Goal: Transaction & Acquisition: Purchase product/service

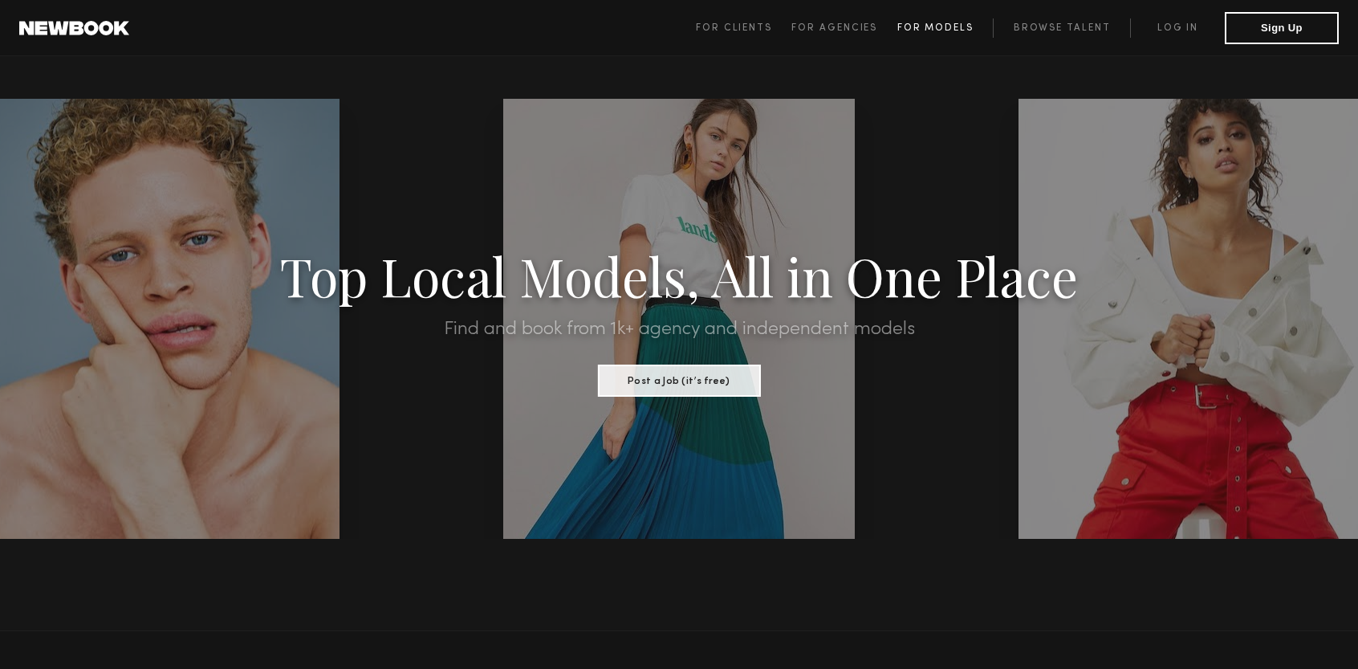
click at [929, 26] on span "For Models" at bounding box center [936, 28] width 76 height 10
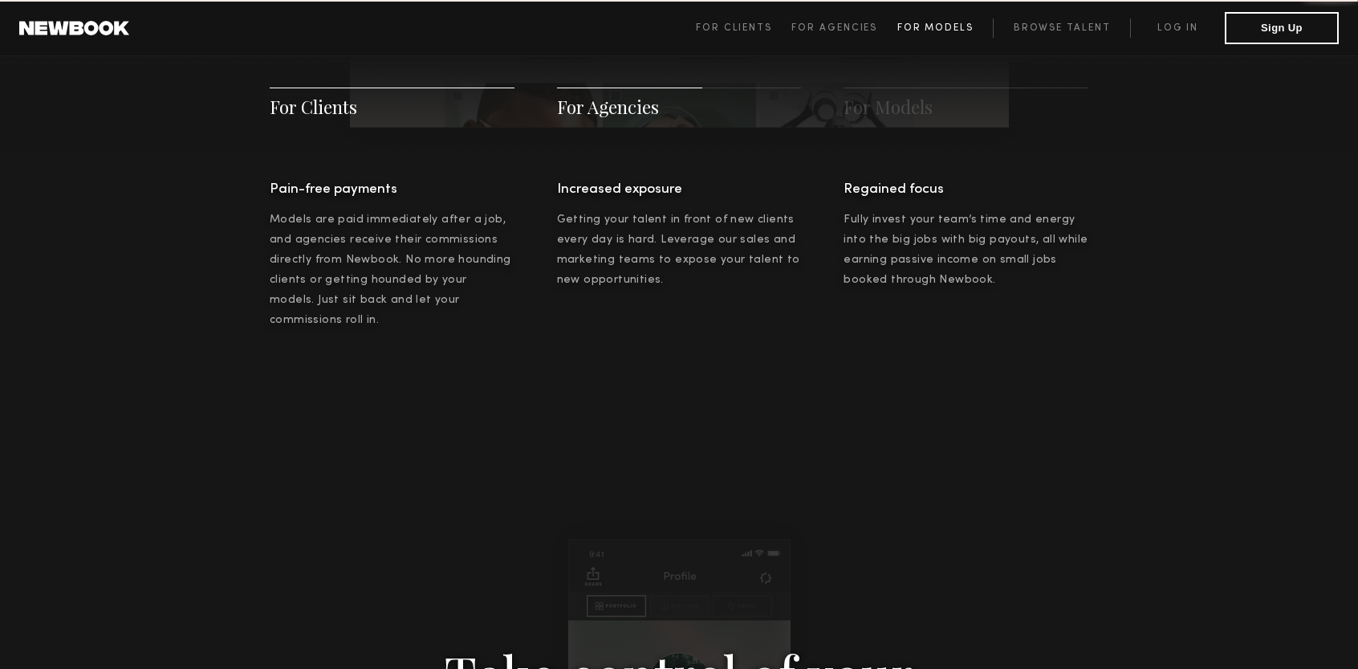
scroll to position [2310, 0]
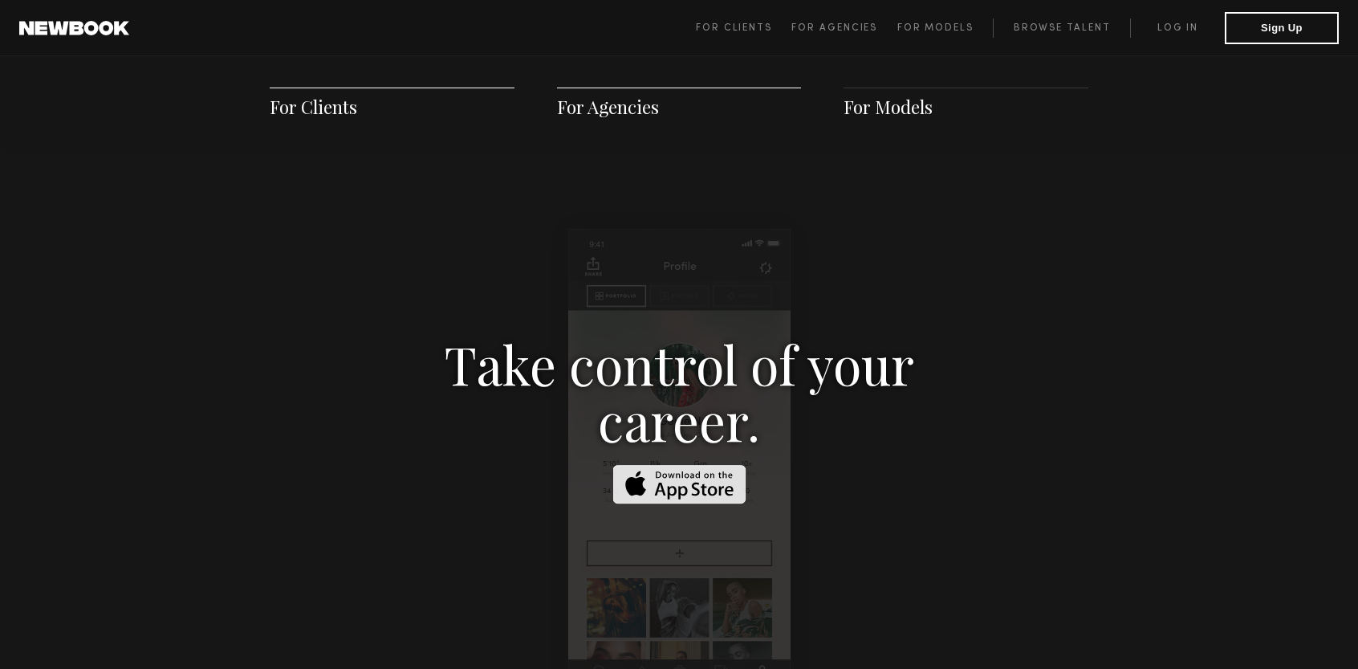
click at [898, 109] on span "For Models" at bounding box center [888, 107] width 89 height 24
click at [332, 104] on span "For Clients" at bounding box center [314, 107] width 88 height 24
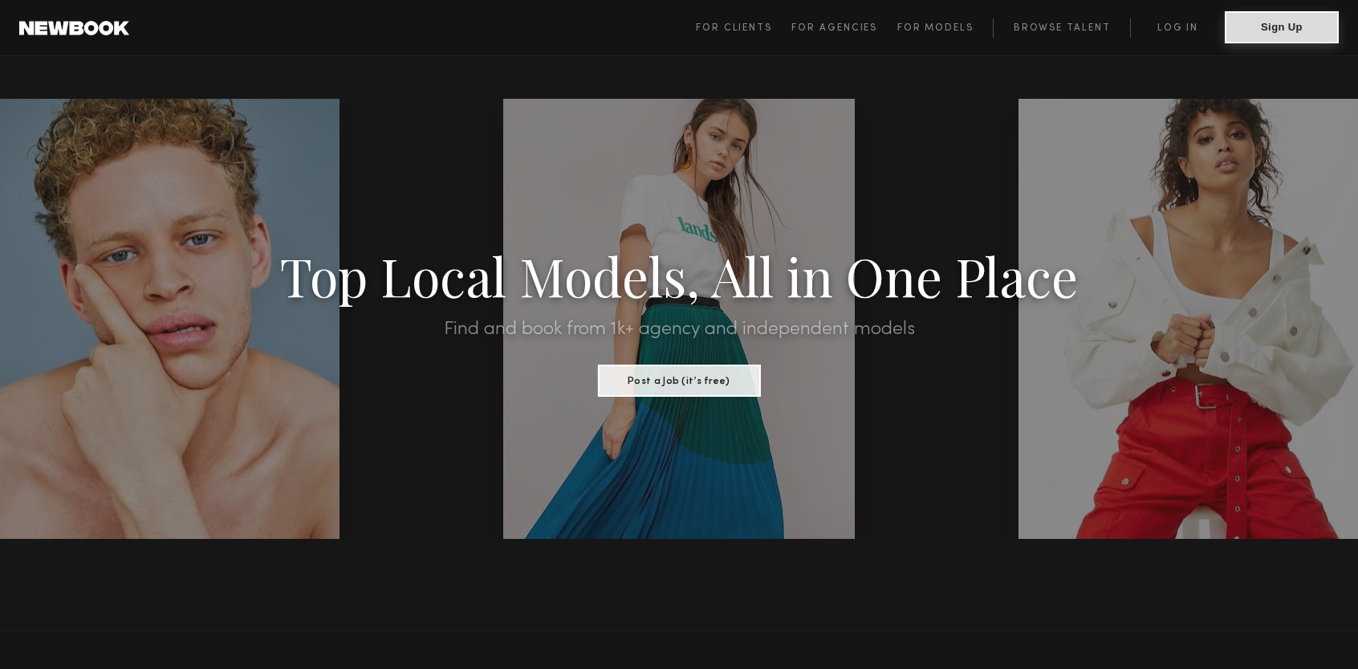
click at [1280, 24] on button "Sign Up" at bounding box center [1282, 27] width 114 height 32
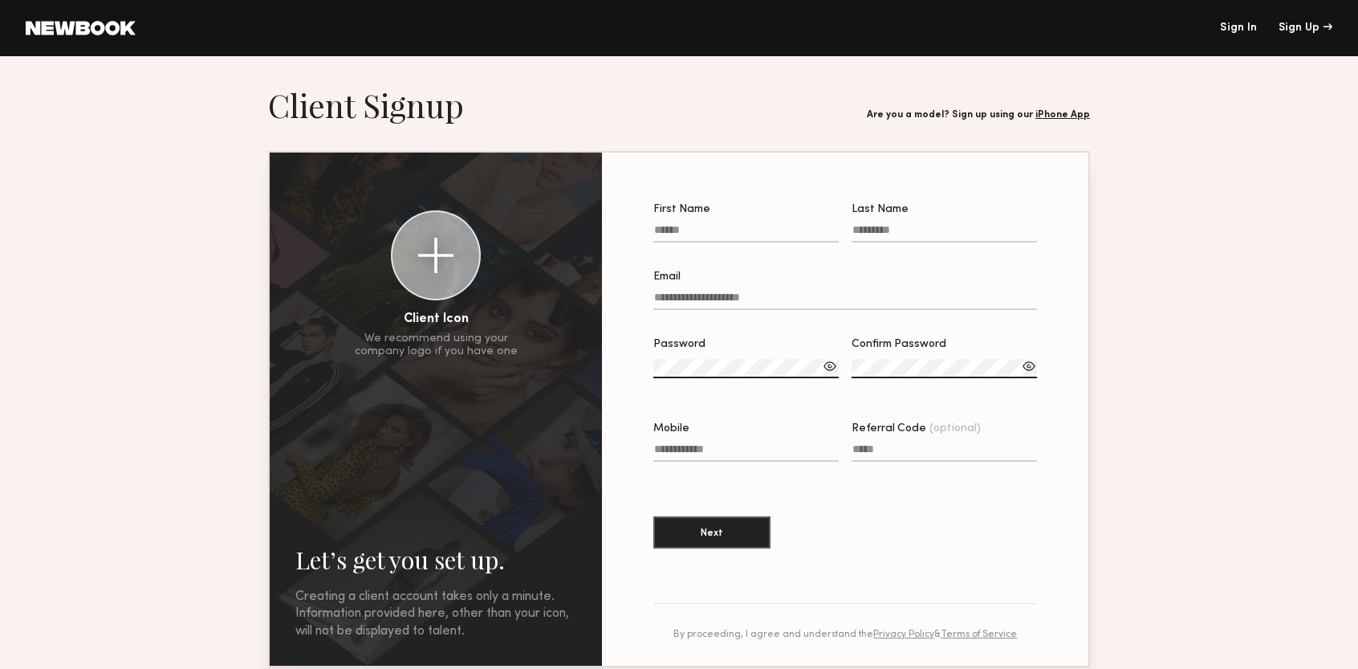
click at [672, 221] on label "First Name" at bounding box center [745, 231] width 185 height 55
click at [672, 224] on input "First Name" at bounding box center [745, 233] width 185 height 18
type input "****"
type input "*****"
click at [662, 303] on input "Email" at bounding box center [845, 300] width 384 height 18
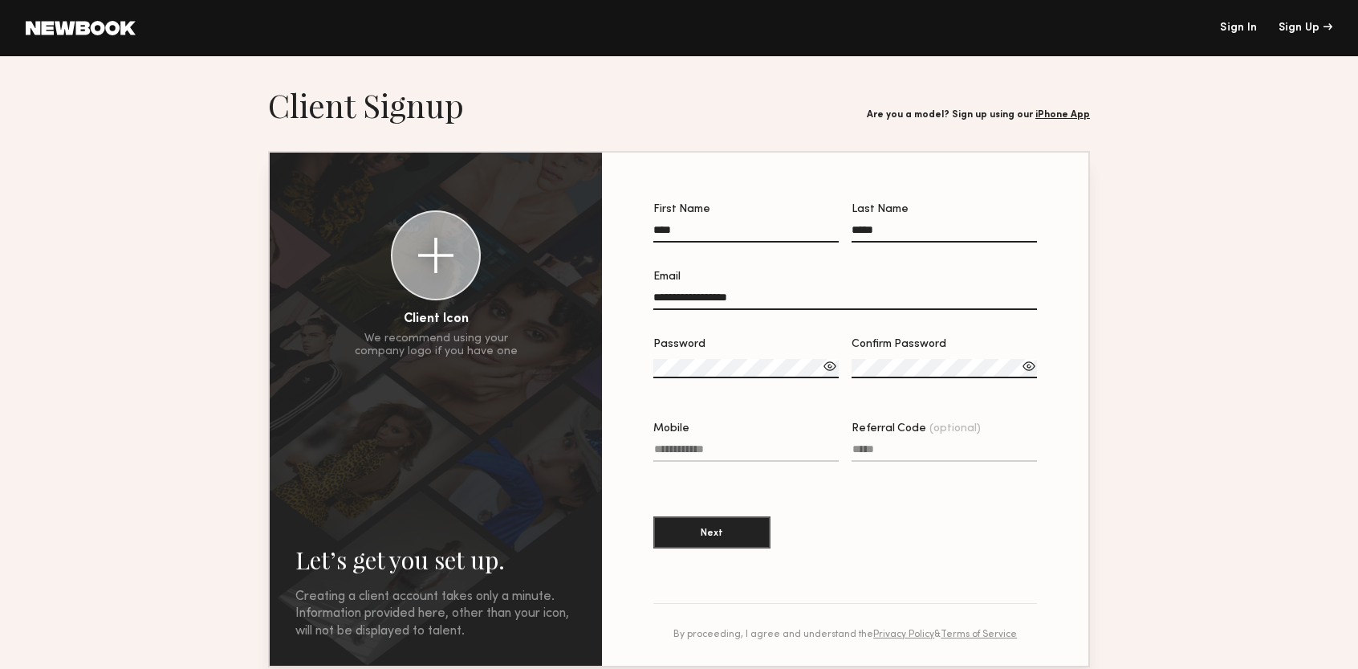
type input "**********"
click at [682, 358] on label "Password" at bounding box center [745, 366] width 185 height 55
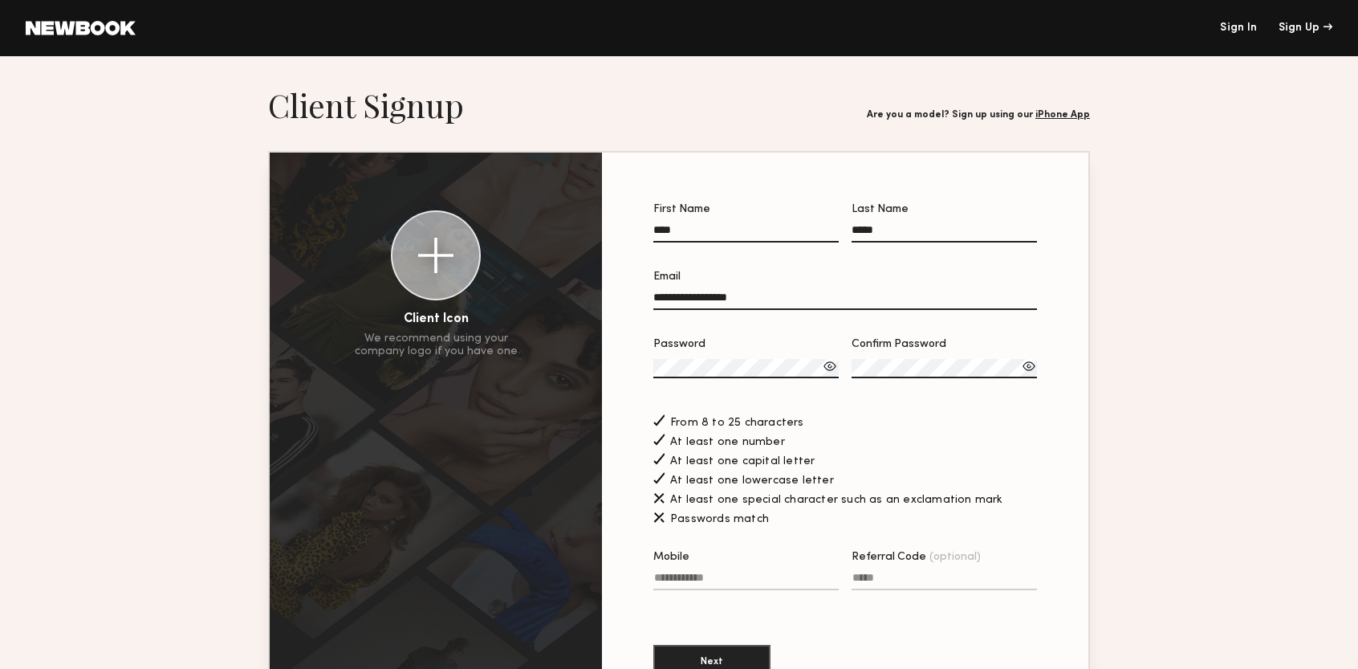
click at [947, 361] on label "Confirm Password" at bounding box center [944, 366] width 185 height 55
click at [766, 582] on input "Mobile" at bounding box center [745, 581] width 185 height 18
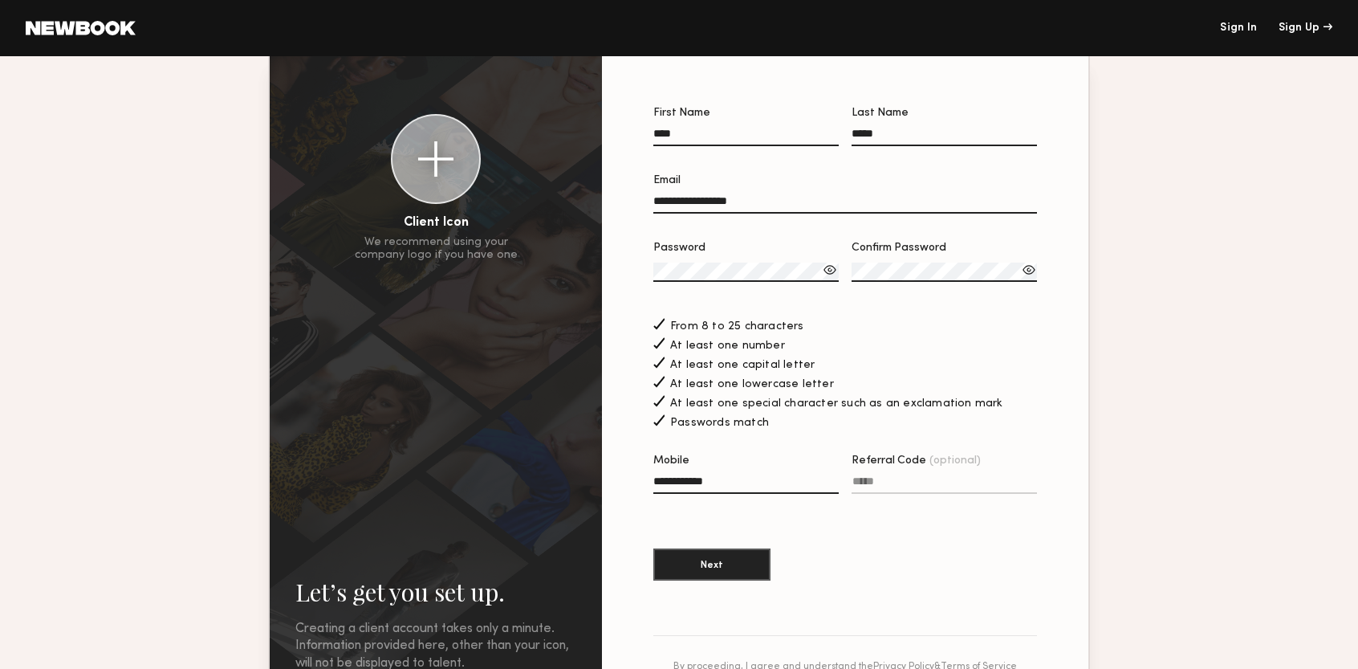
scroll to position [161, 0]
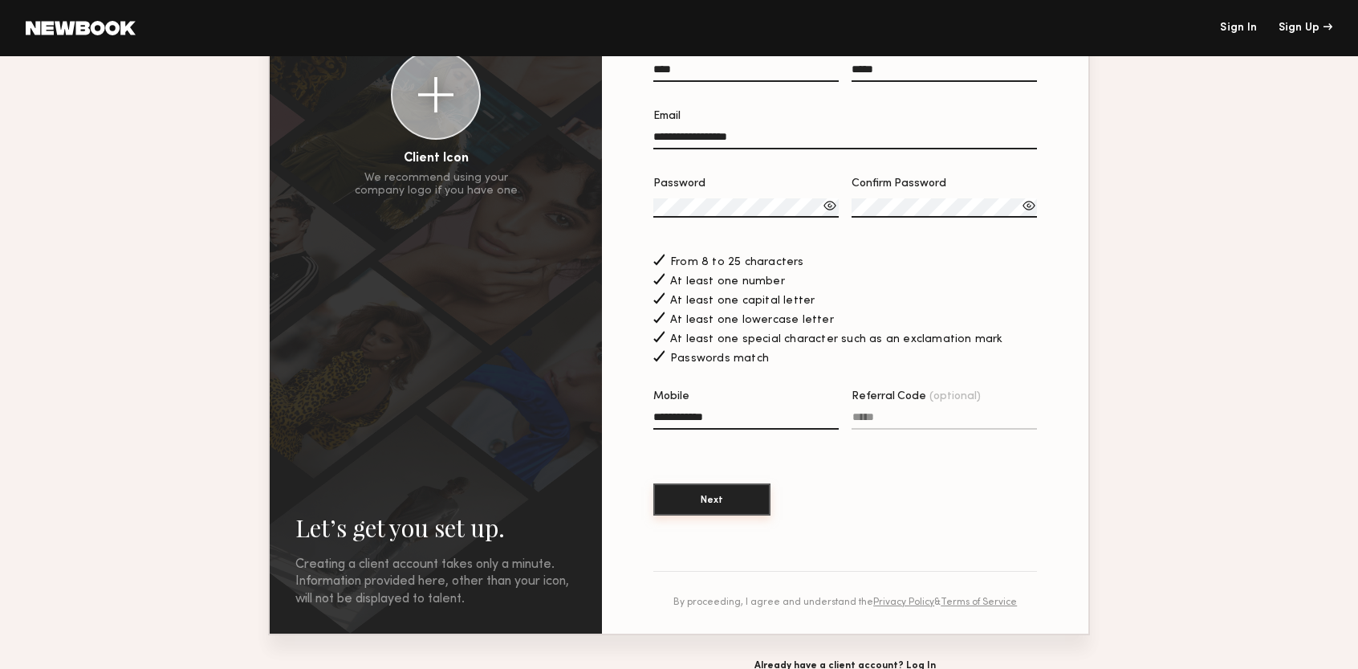
type input "**********"
click at [678, 505] on button "Next" at bounding box center [711, 499] width 117 height 32
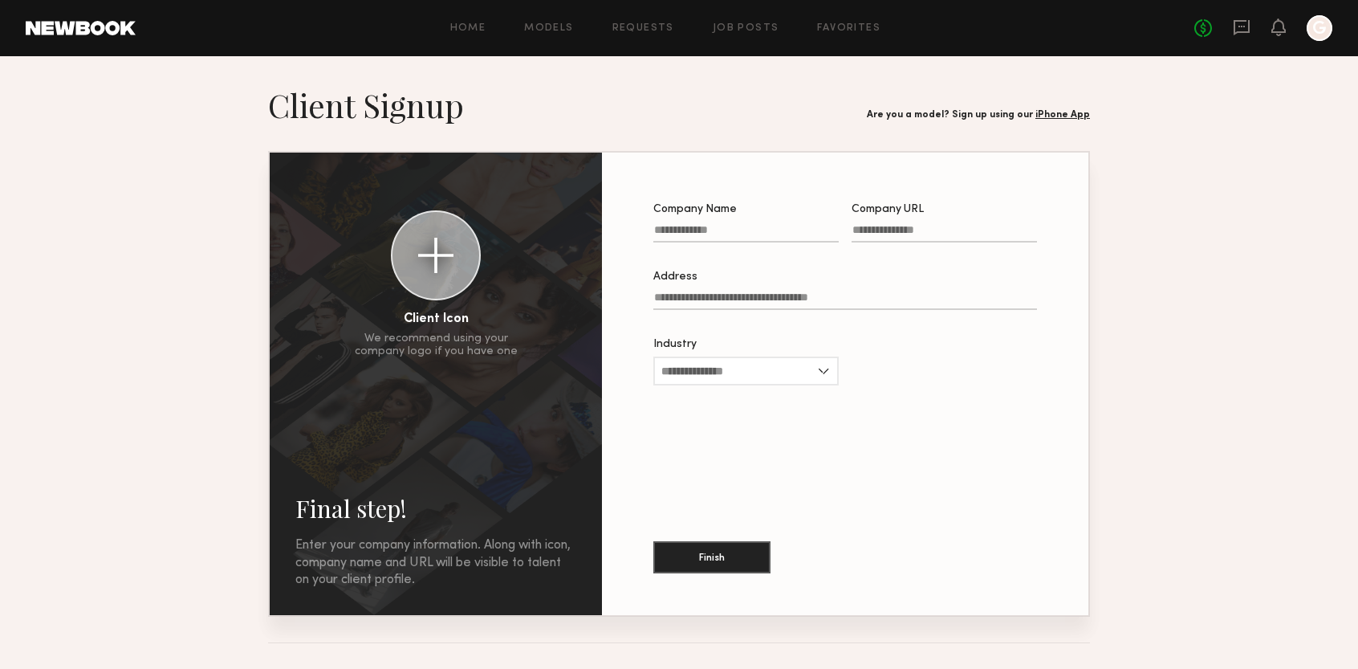
click at [444, 254] on div at bounding box center [435, 255] width 35 height 35
click at [733, 225] on input "Company Name" at bounding box center [745, 233] width 185 height 18
type input "**********"
click at [689, 298] on input "Address" at bounding box center [845, 300] width 384 height 18
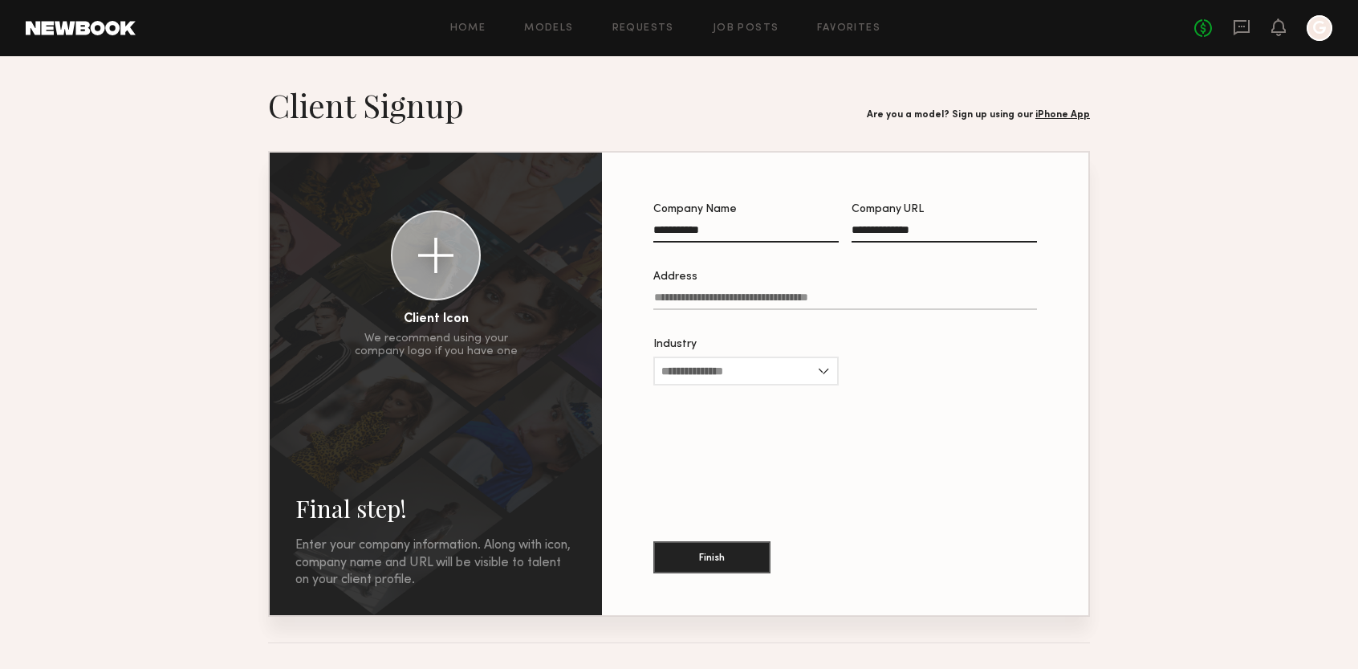
click at [933, 229] on input "**********" at bounding box center [944, 233] width 185 height 18
click at [788, 307] on input "Address Please choose a location from the suggested addresses. This field doesn…" at bounding box center [845, 300] width 384 height 18
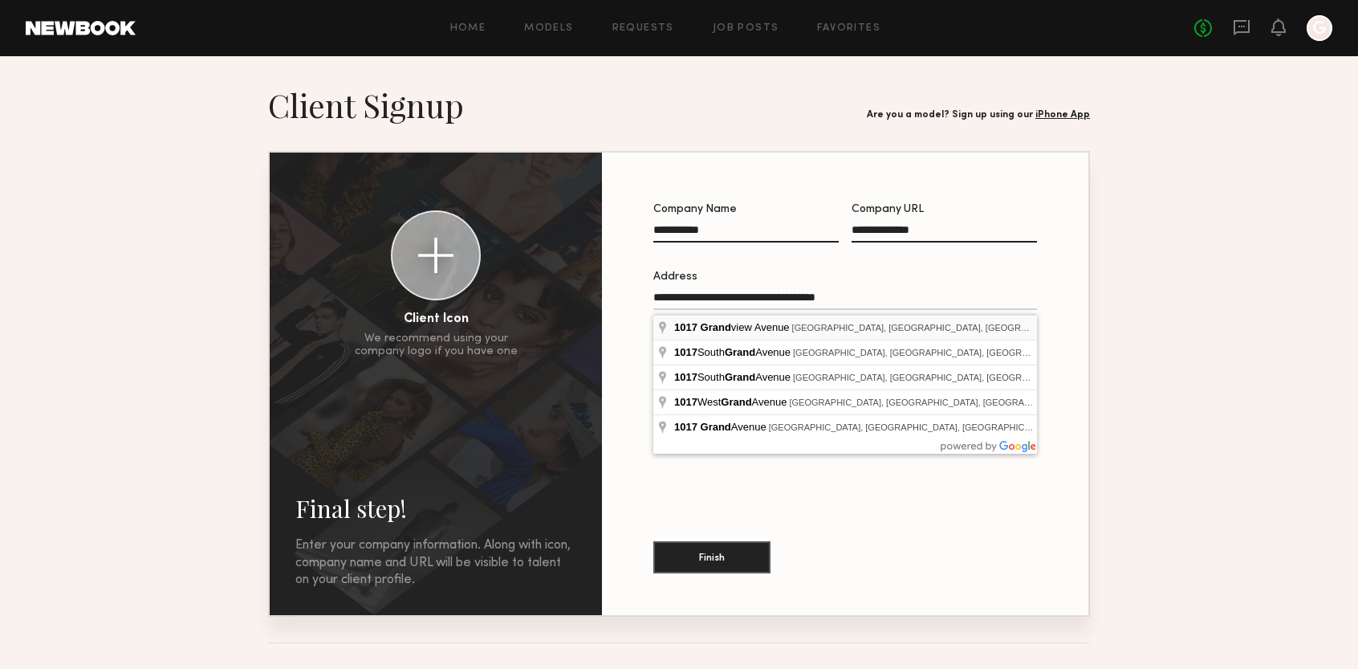
type input "**********"
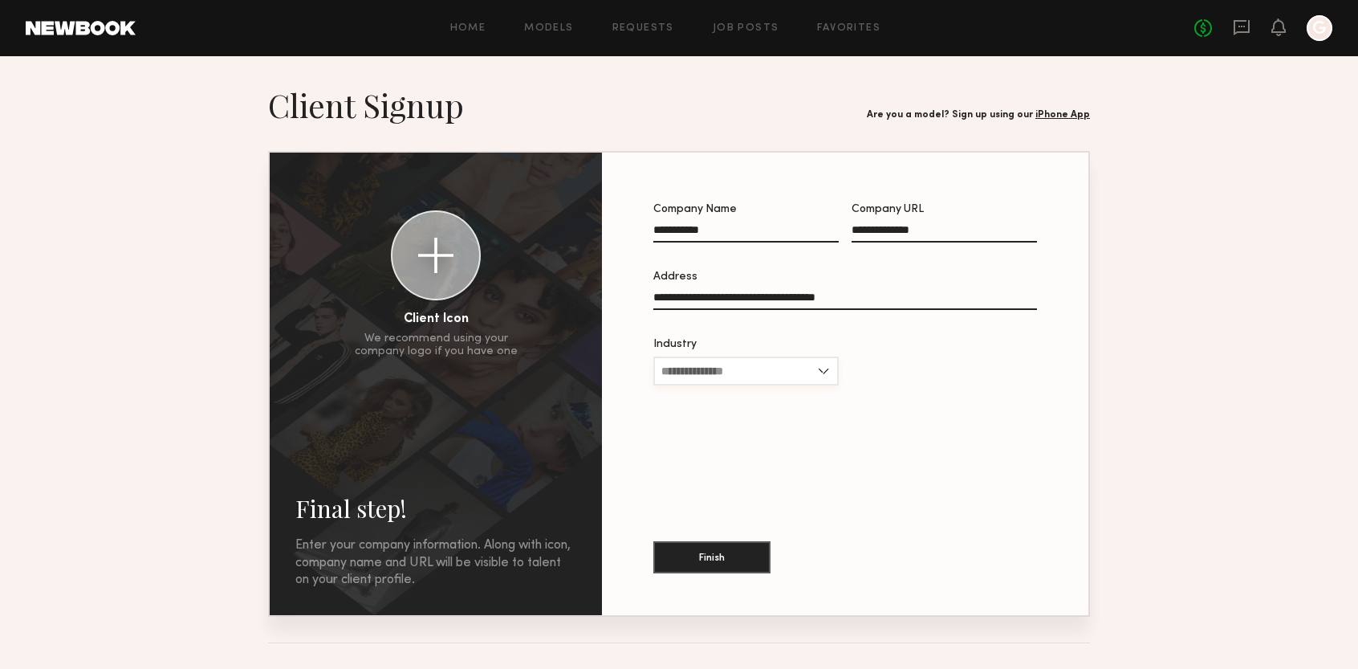
click at [767, 367] on input "Industry" at bounding box center [745, 370] width 185 height 29
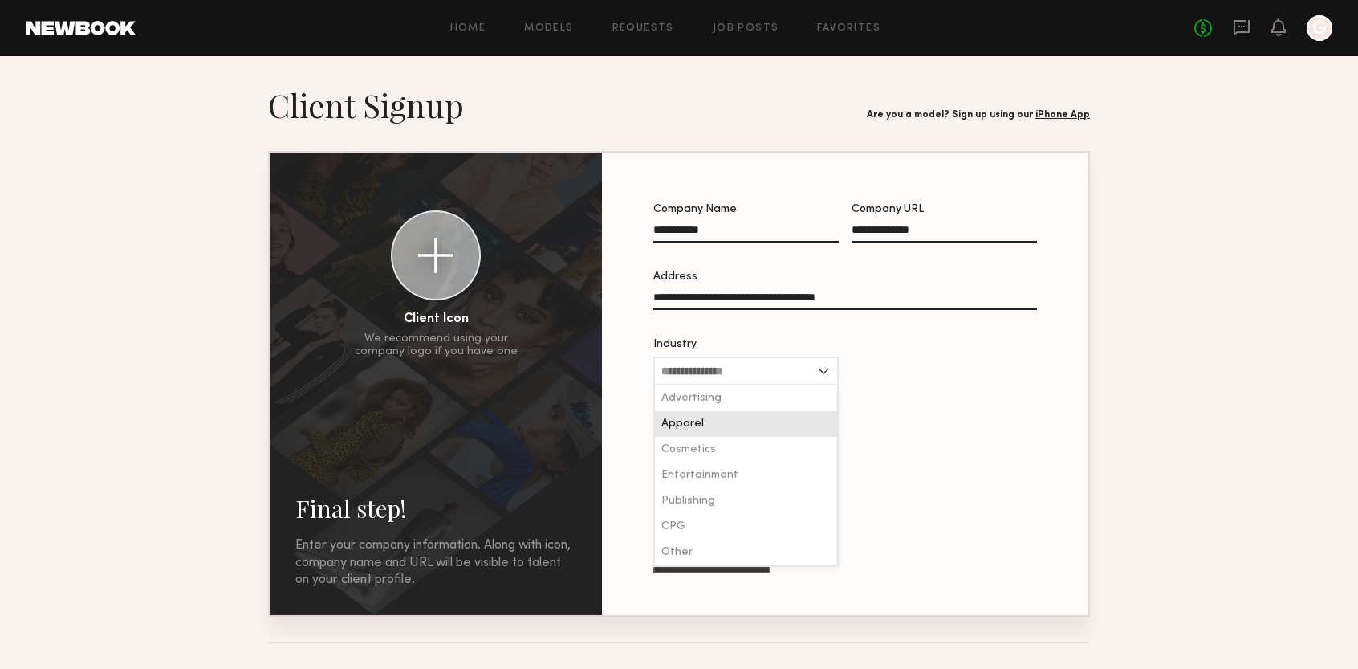
click at [725, 425] on div "Apparel" at bounding box center [746, 424] width 182 height 26
type input "*******"
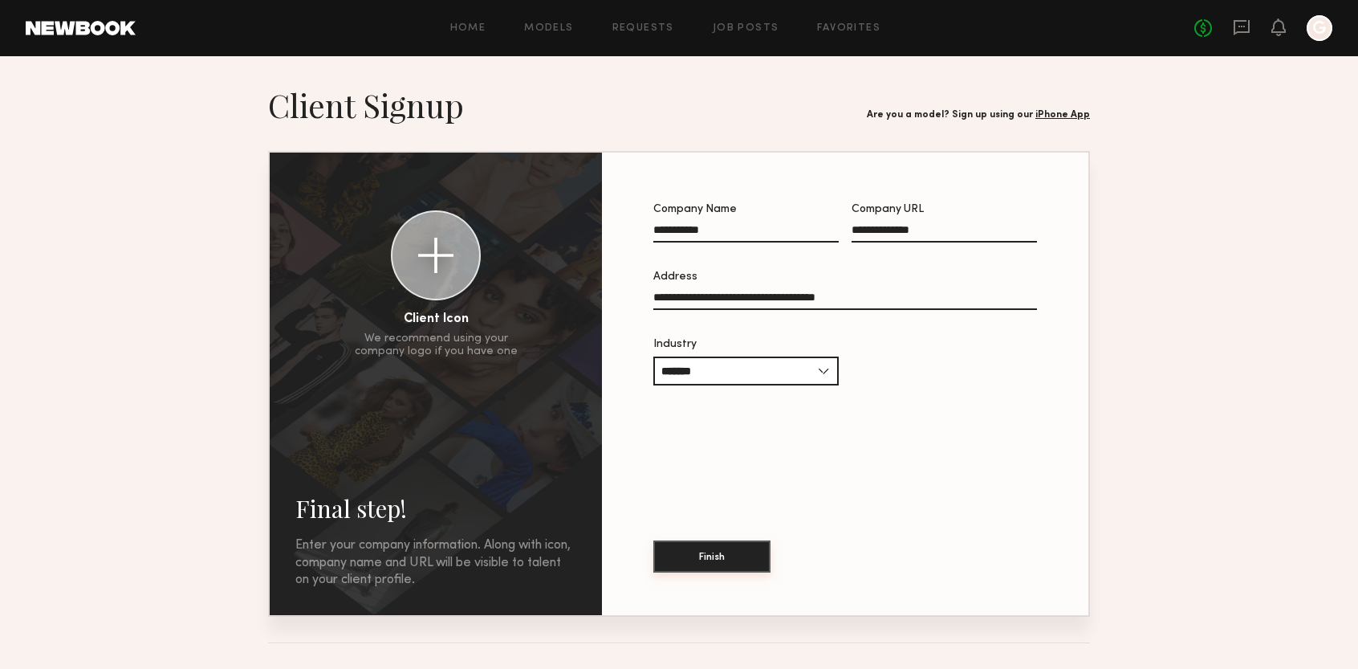
click at [723, 552] on button "Finish" at bounding box center [711, 556] width 117 height 32
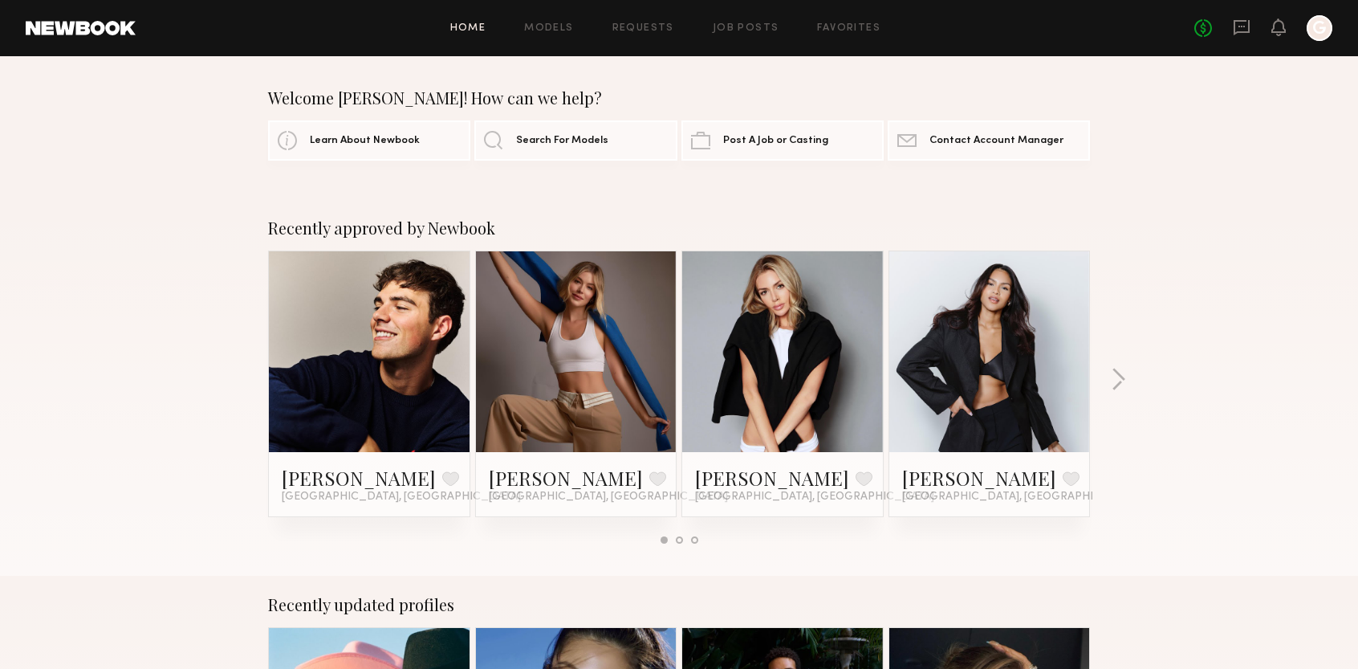
click at [1230, 524] on div "Recently approved by Newbook [PERSON_NAME] Favorite [GEOGRAPHIC_DATA], [GEOGRAP…" at bounding box center [679, 387] width 1358 height 377
click at [569, 135] on span "Search For Models" at bounding box center [562, 140] width 92 height 10
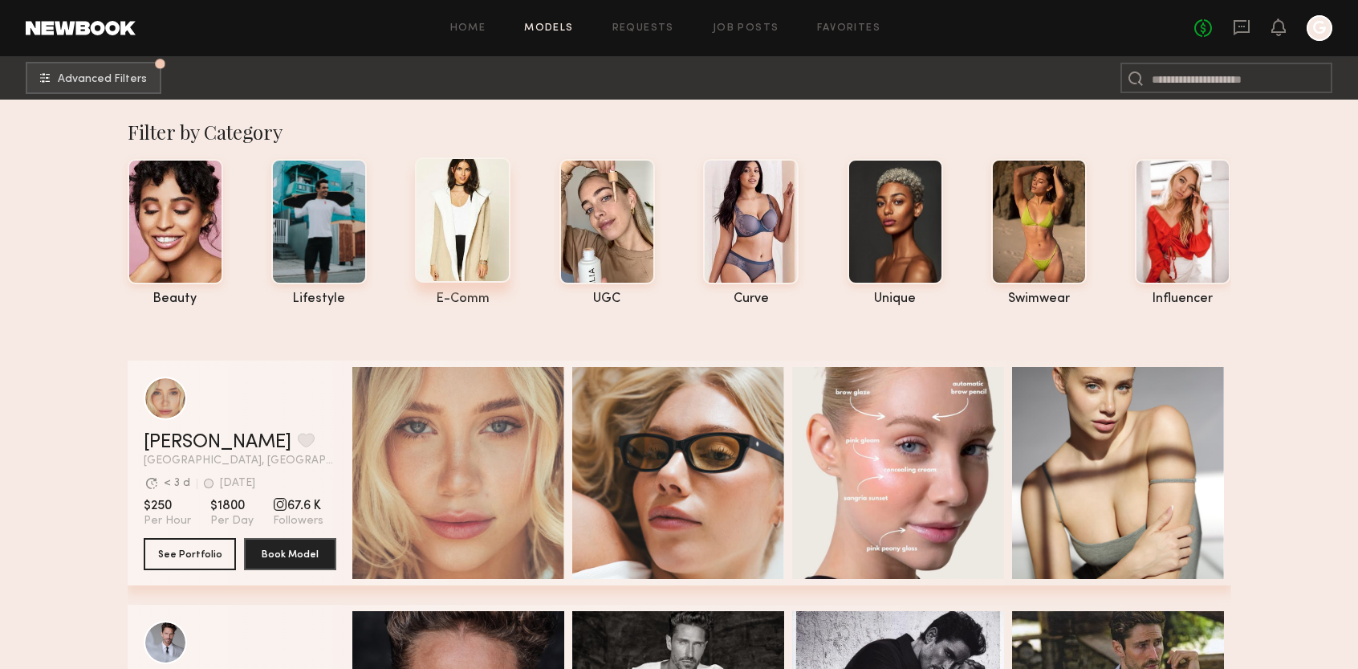
click at [459, 257] on div at bounding box center [463, 219] width 96 height 125
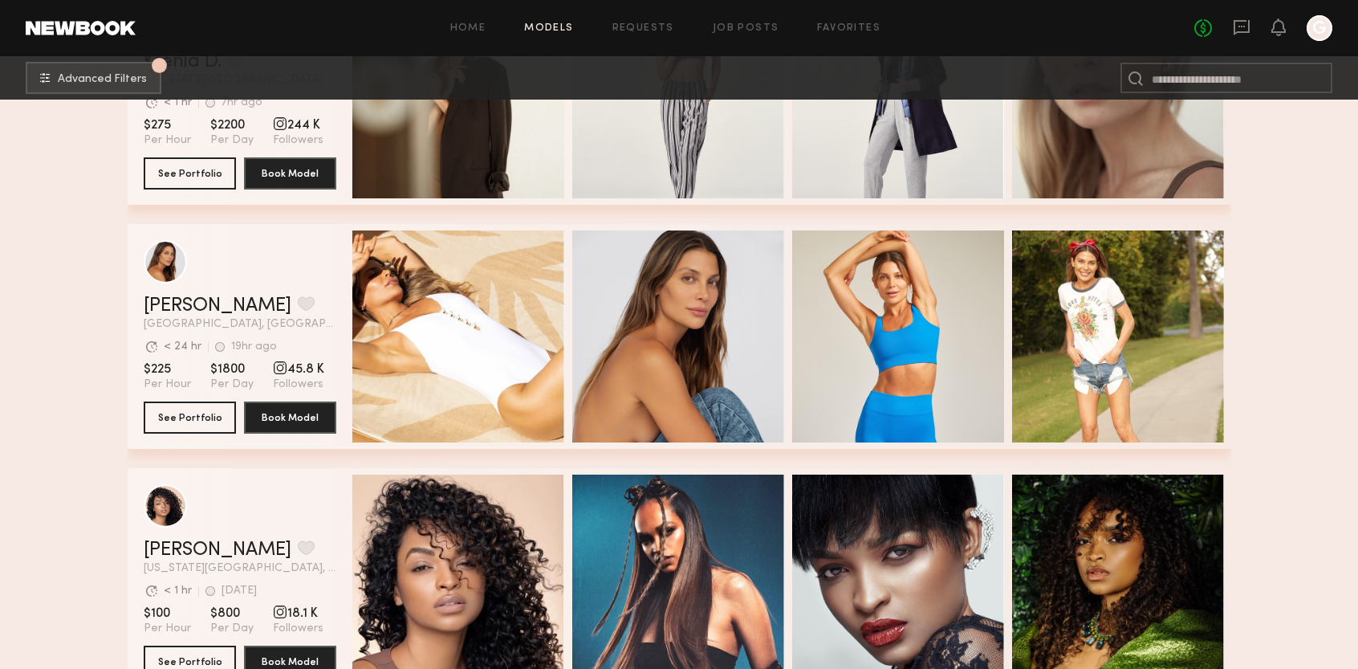
scroll to position [3082, 0]
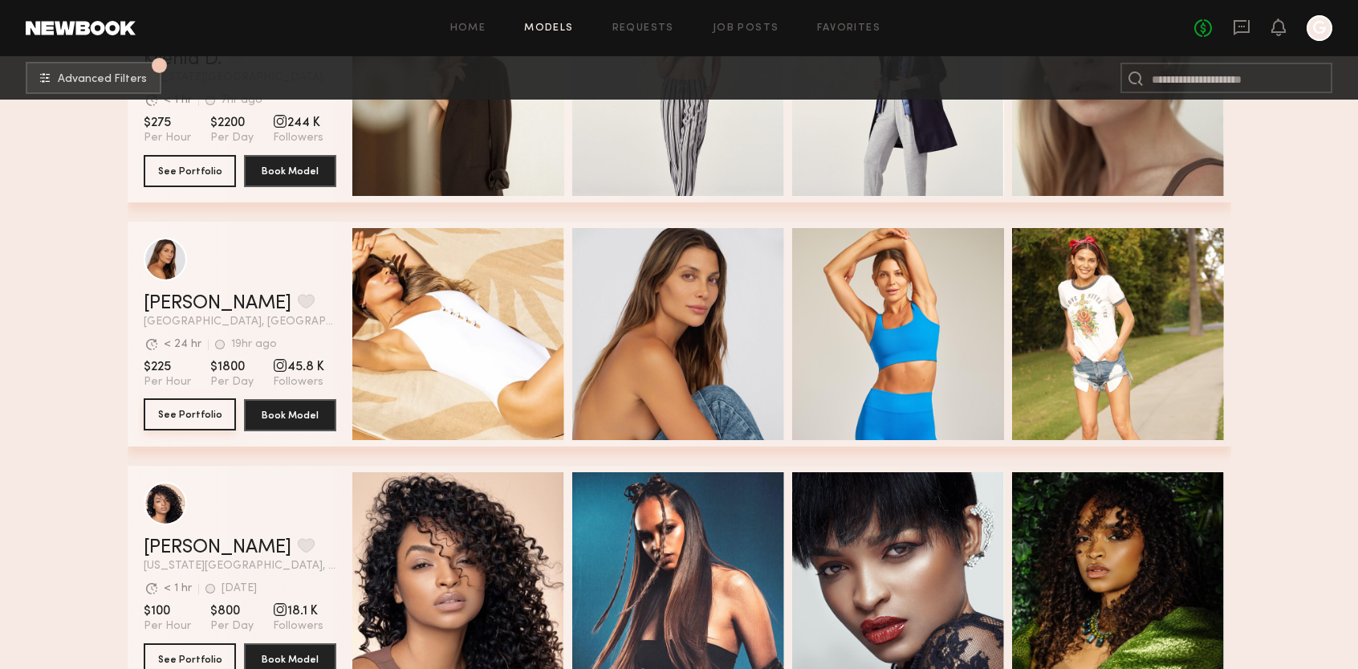
click at [193, 416] on button "See Portfolio" at bounding box center [190, 414] width 92 height 32
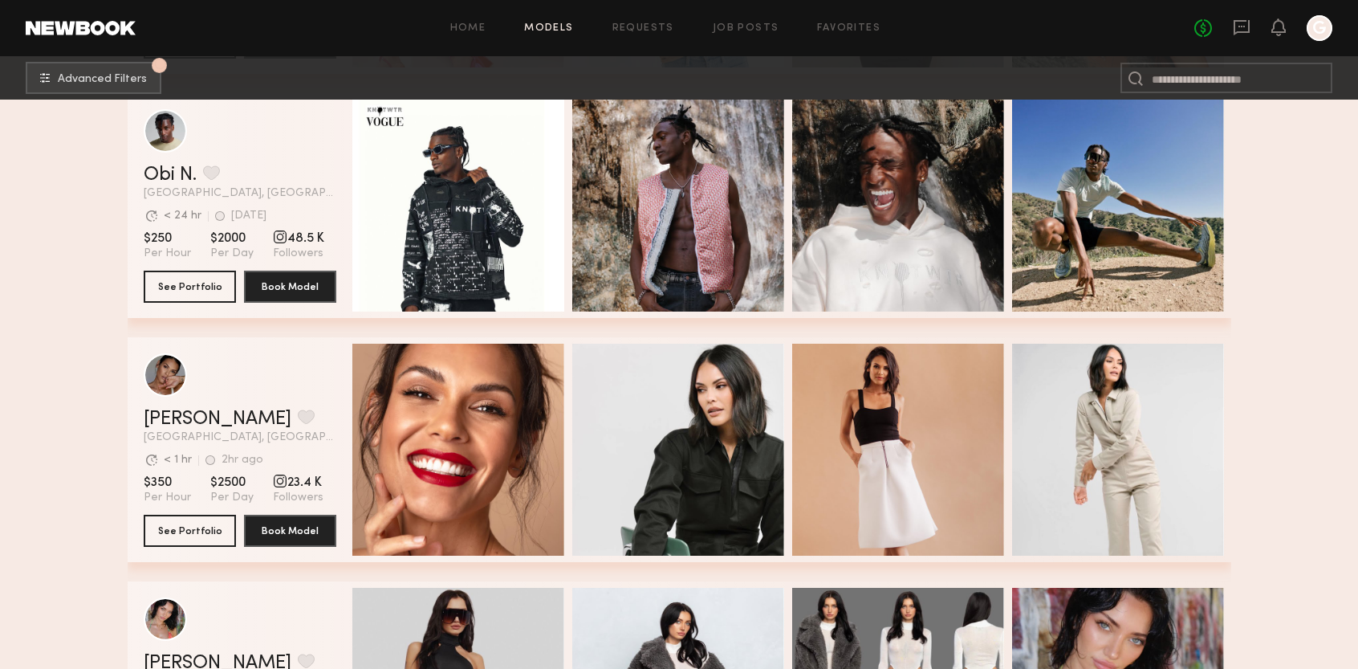
scroll to position [5731, 0]
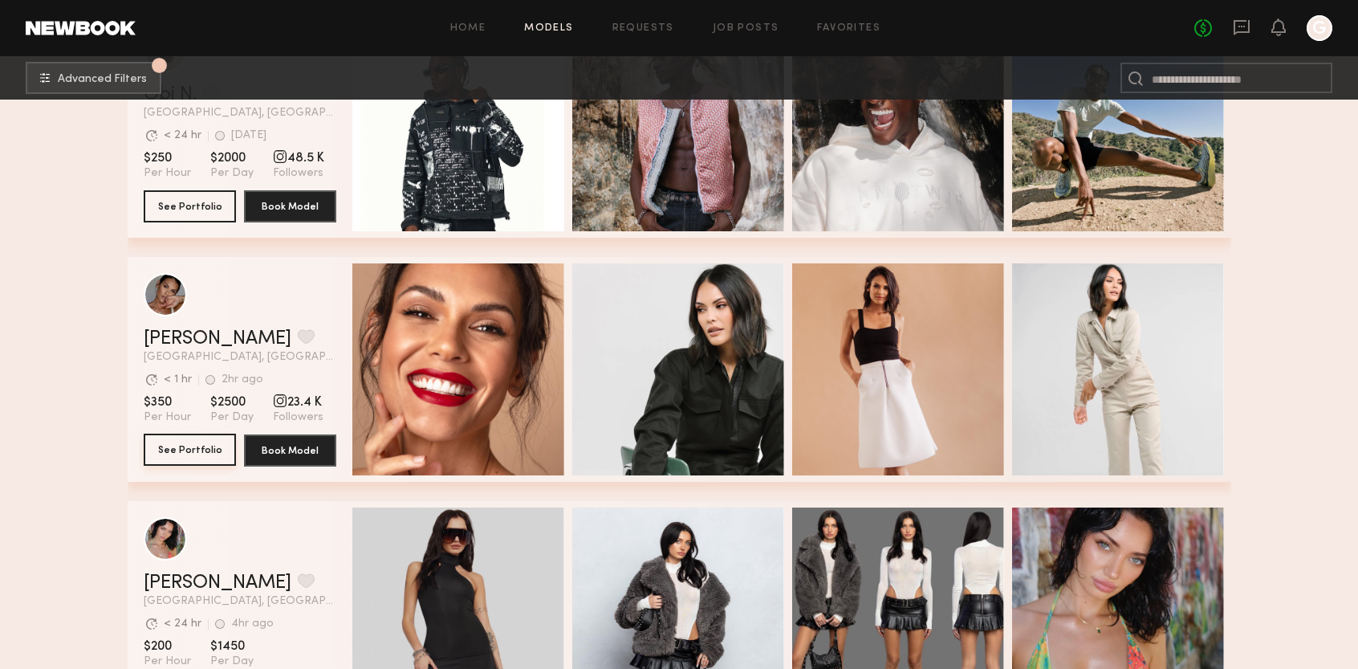
click at [205, 462] on button "See Portfolio" at bounding box center [190, 450] width 92 height 32
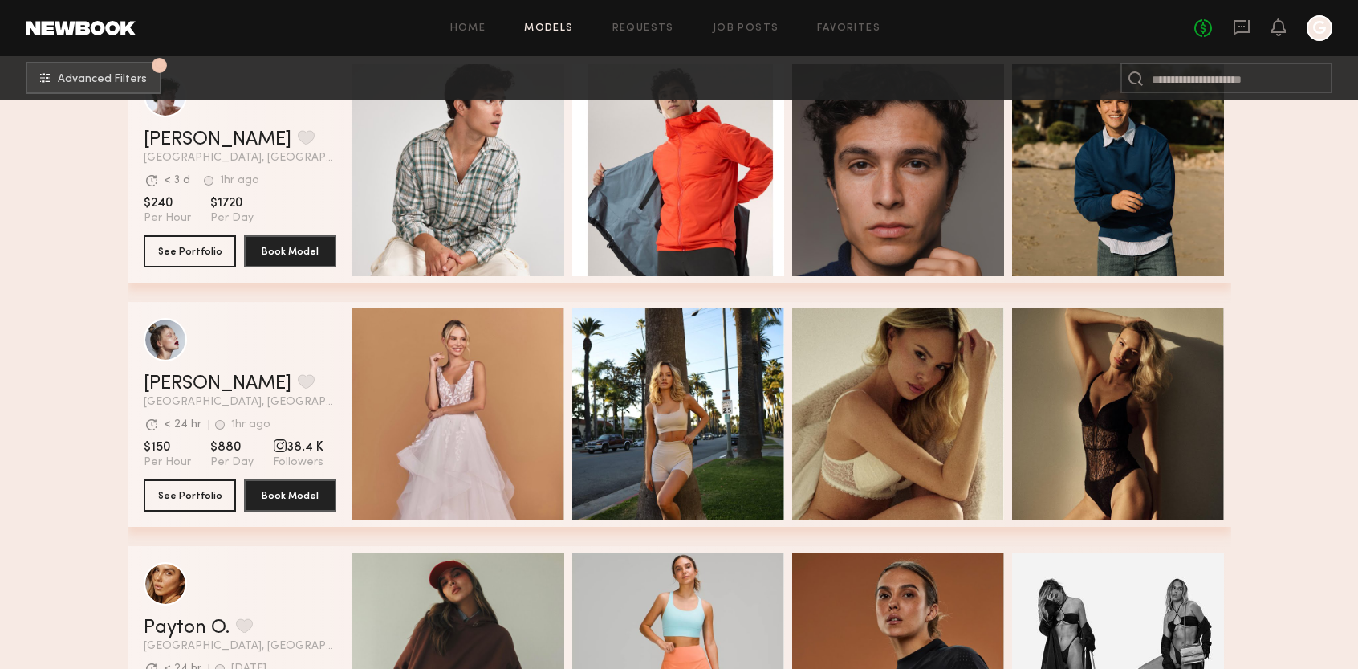
scroll to position [9183, 0]
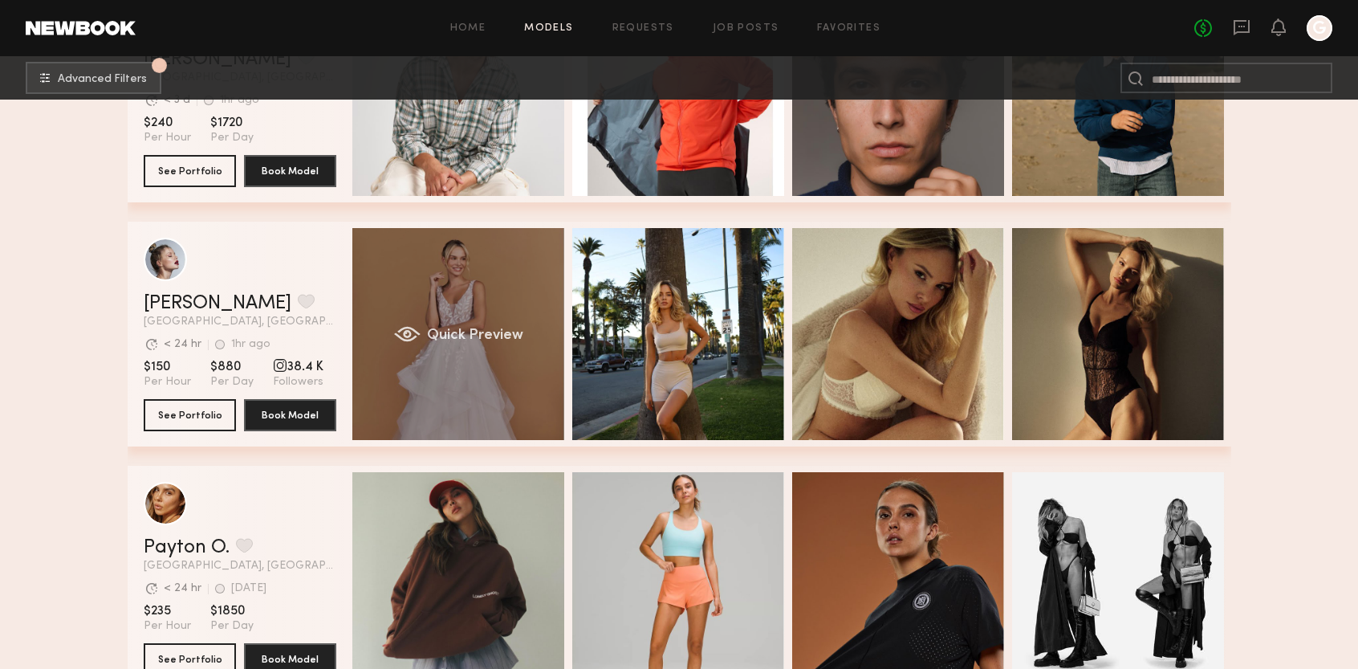
click at [476, 321] on div "Quick Preview" at bounding box center [458, 334] width 212 height 212
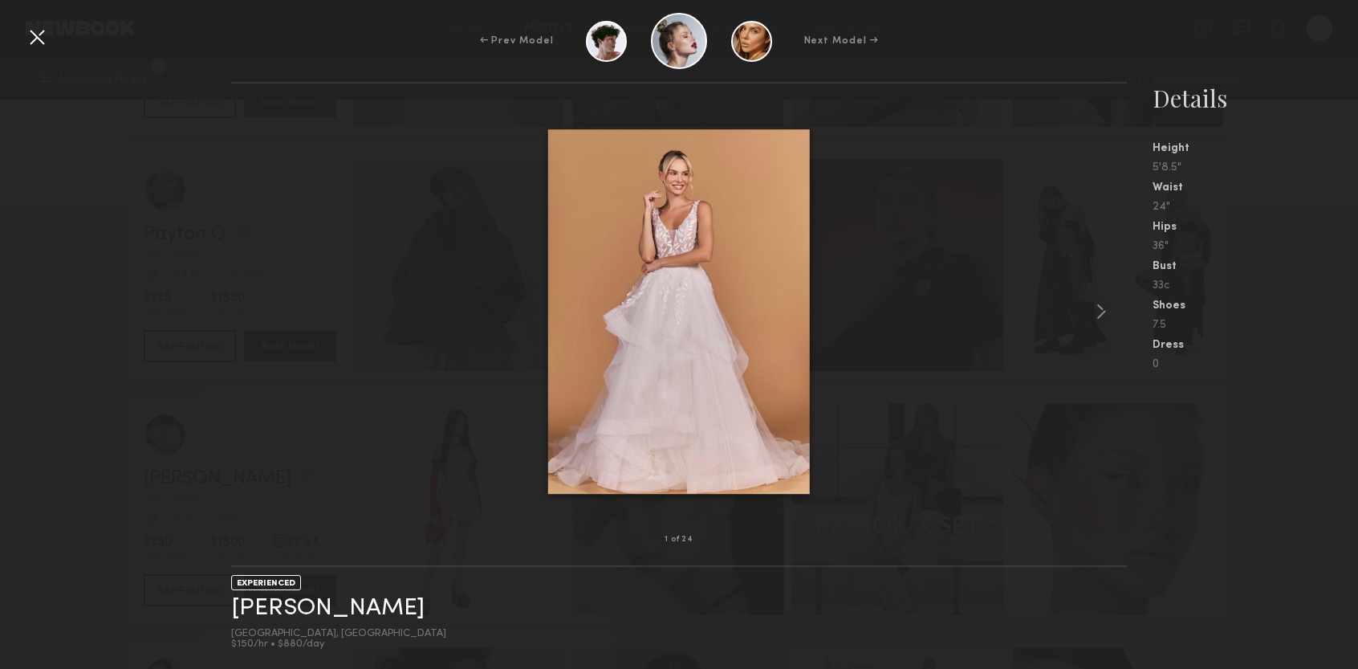
scroll to position [9504, 0]
click at [930, 391] on div at bounding box center [679, 311] width 897 height 405
click at [40, 35] on div at bounding box center [37, 37] width 26 height 26
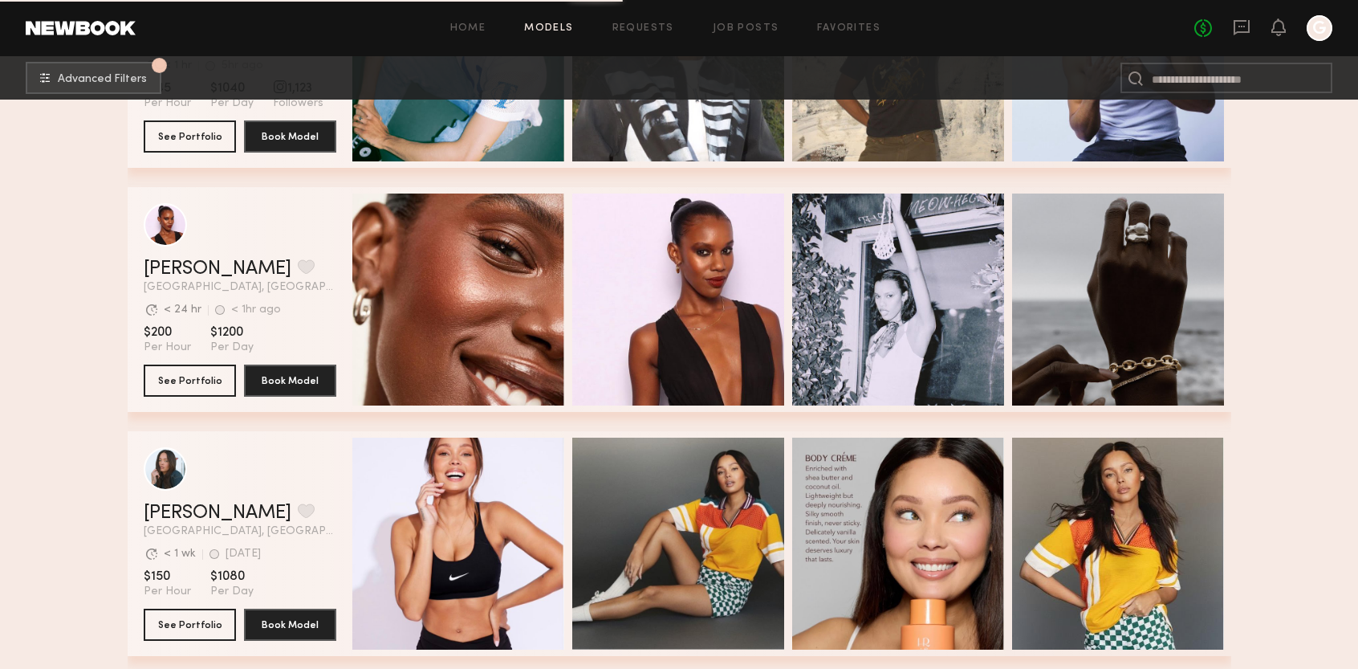
scroll to position [14395, 0]
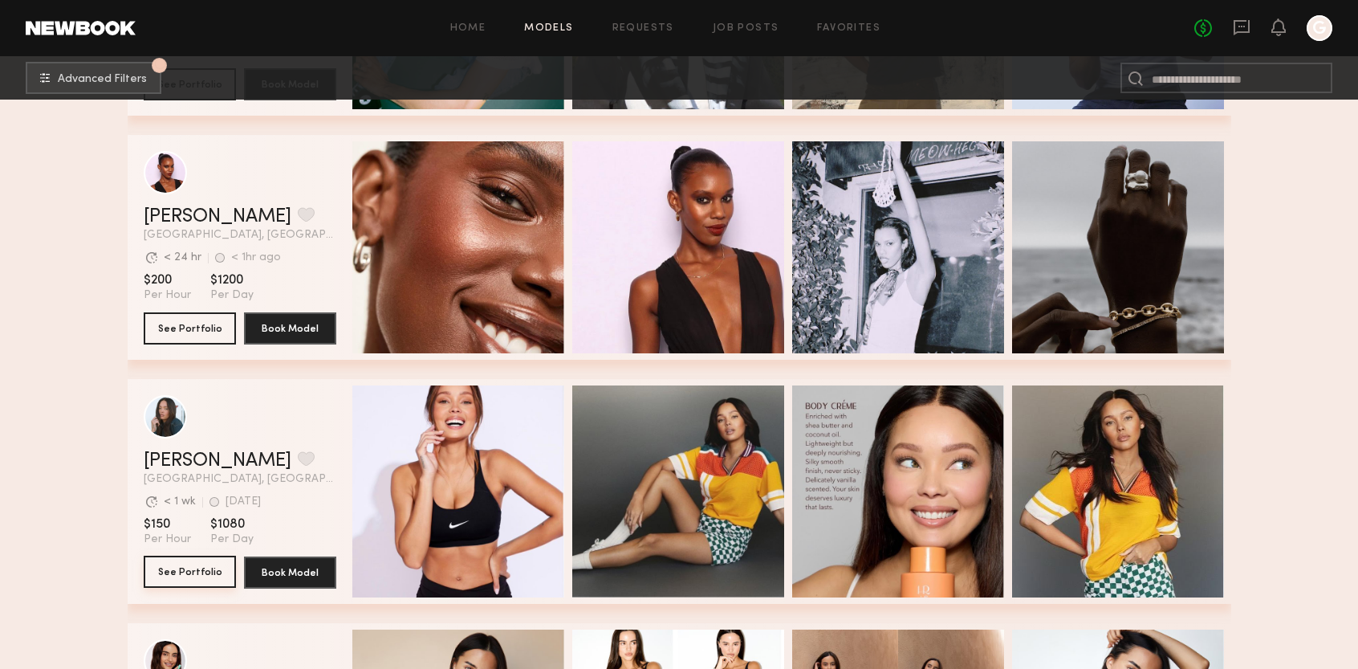
click at [192, 574] on button "See Portfolio" at bounding box center [190, 572] width 92 height 32
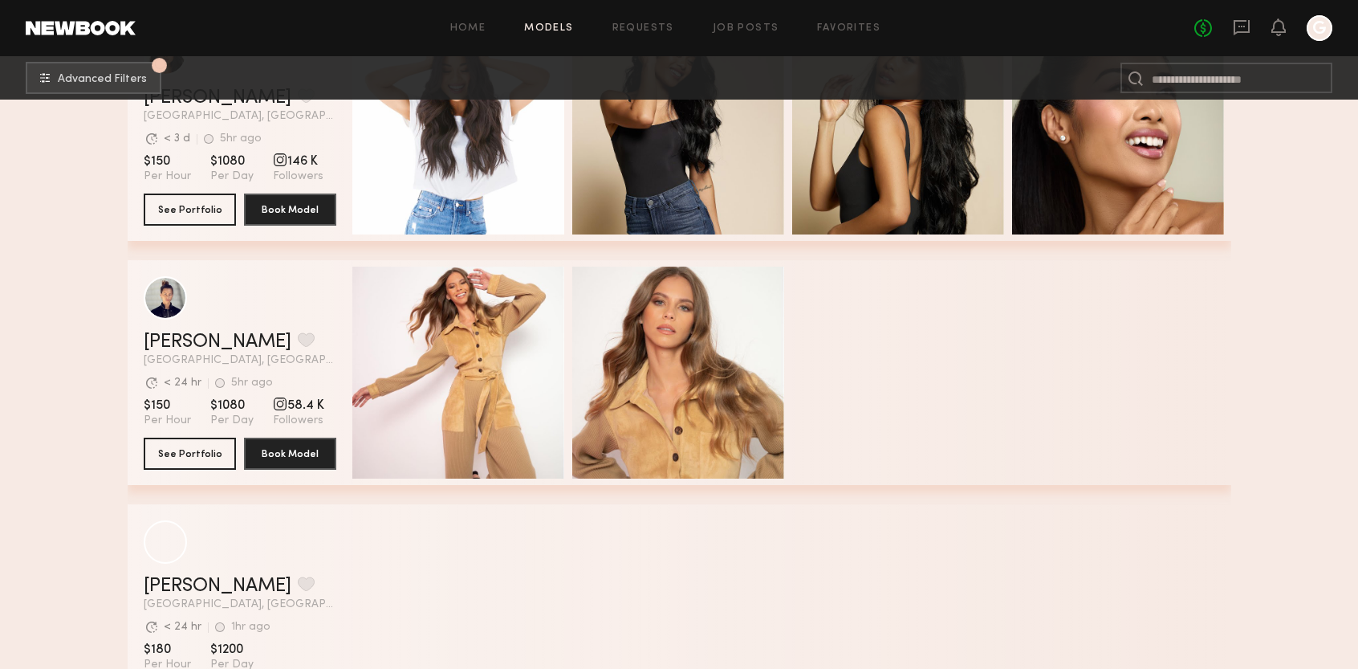
scroll to position [17767, 0]
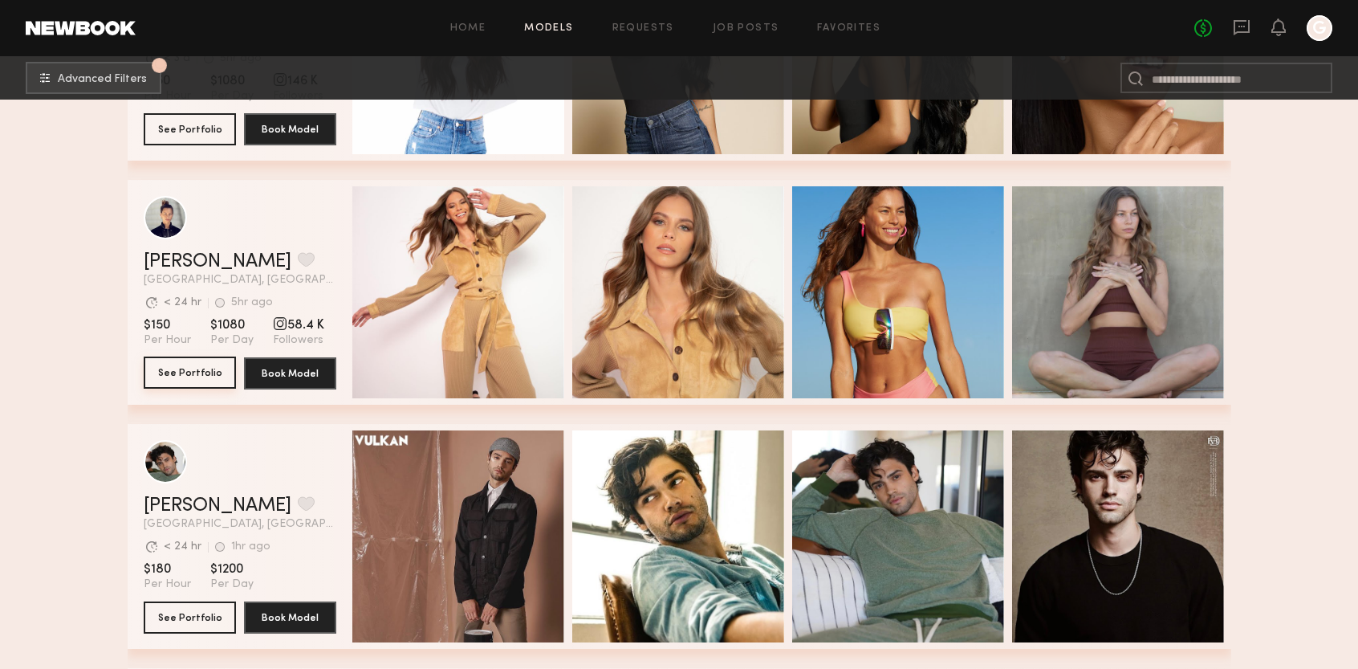
click at [185, 374] on button "See Portfolio" at bounding box center [190, 372] width 92 height 32
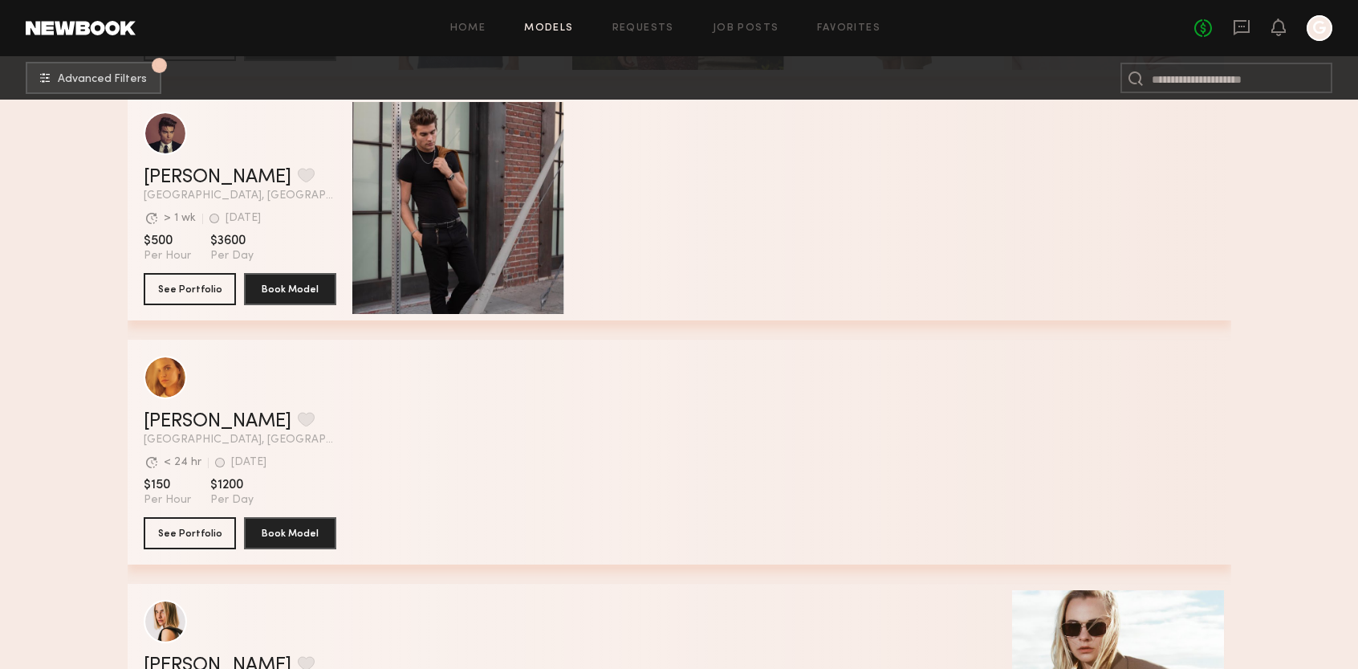
scroll to position [24706, 0]
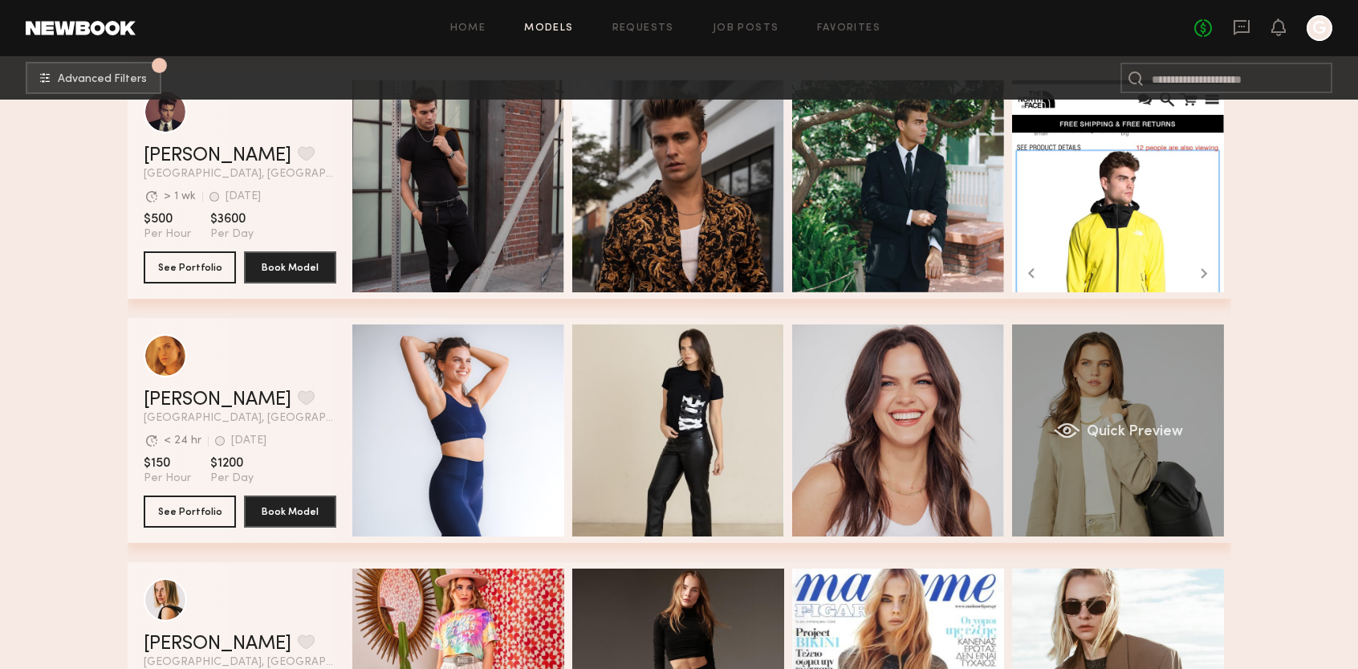
click at [1109, 395] on div "Quick Preview" at bounding box center [1118, 430] width 212 height 212
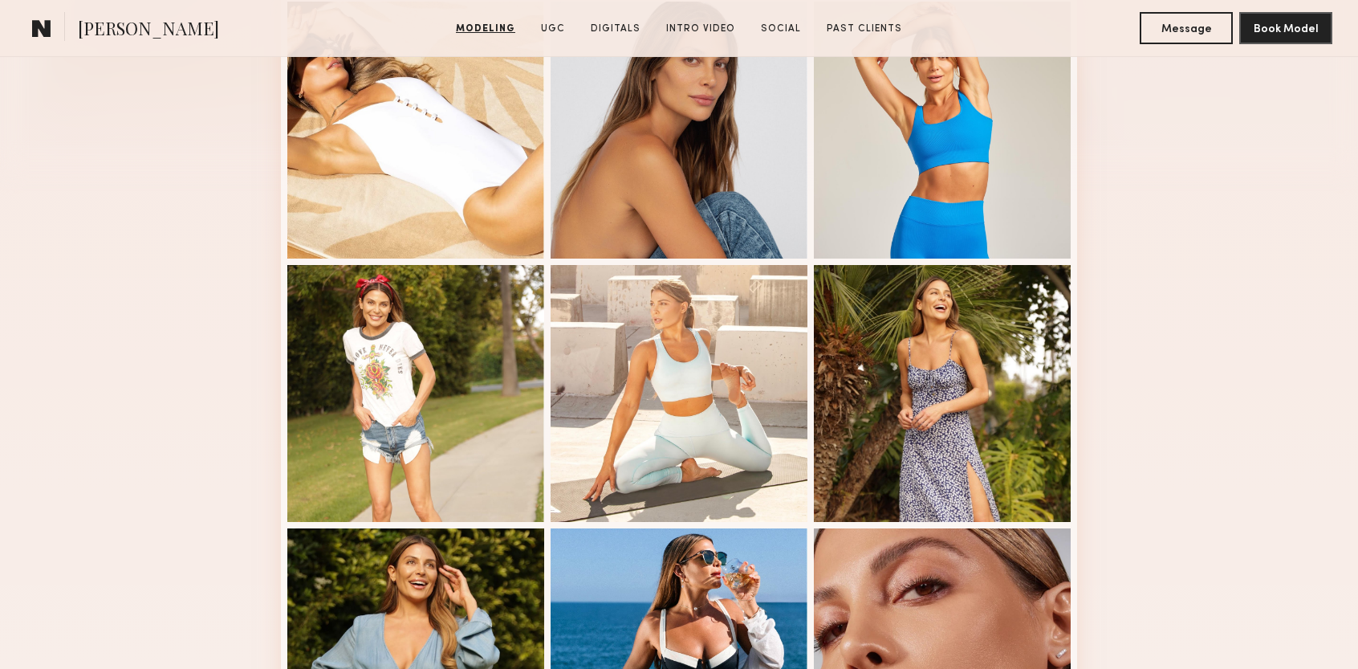
scroll to position [482, 0]
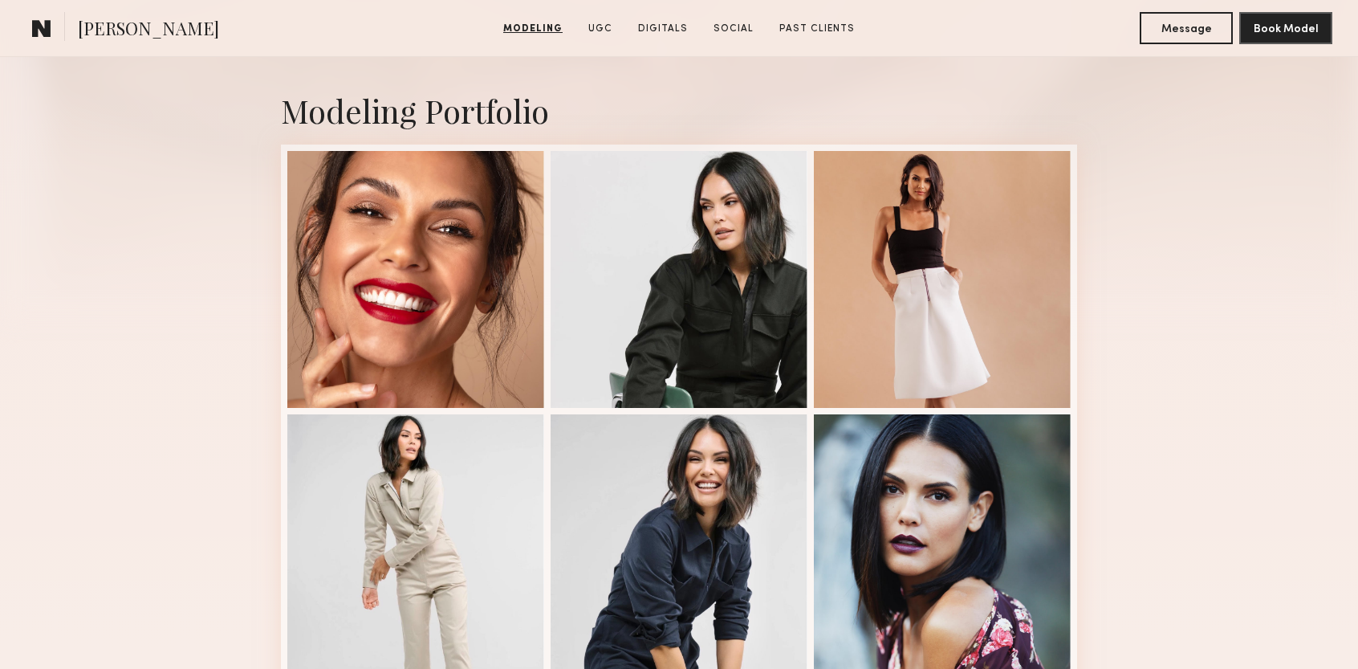
scroll to position [321, 0]
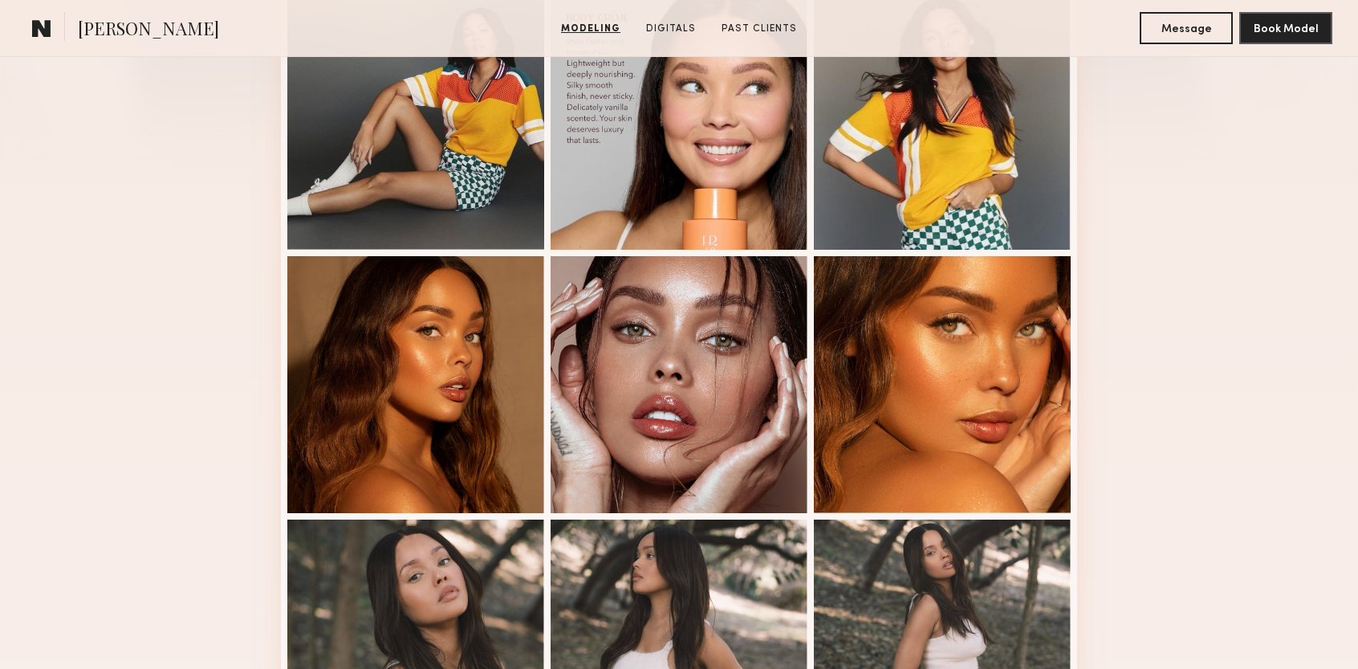
scroll to position [321, 0]
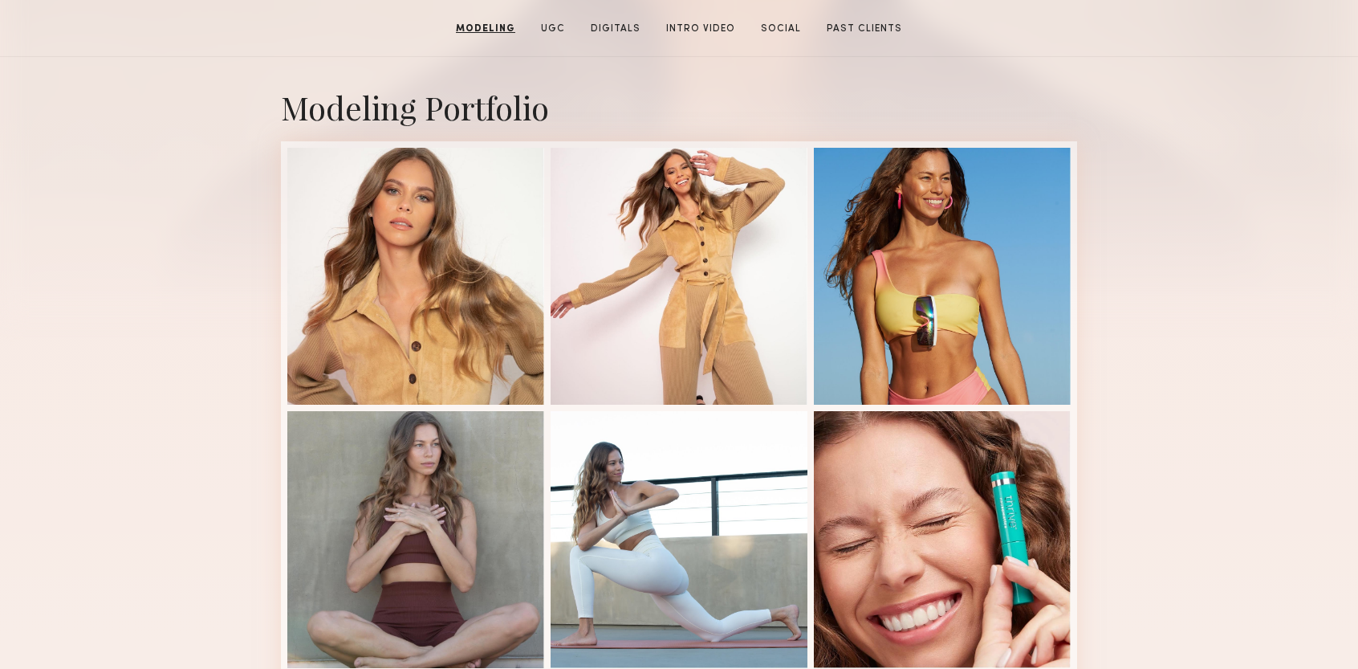
scroll to position [401, 0]
